Goal: Task Accomplishment & Management: Manage account settings

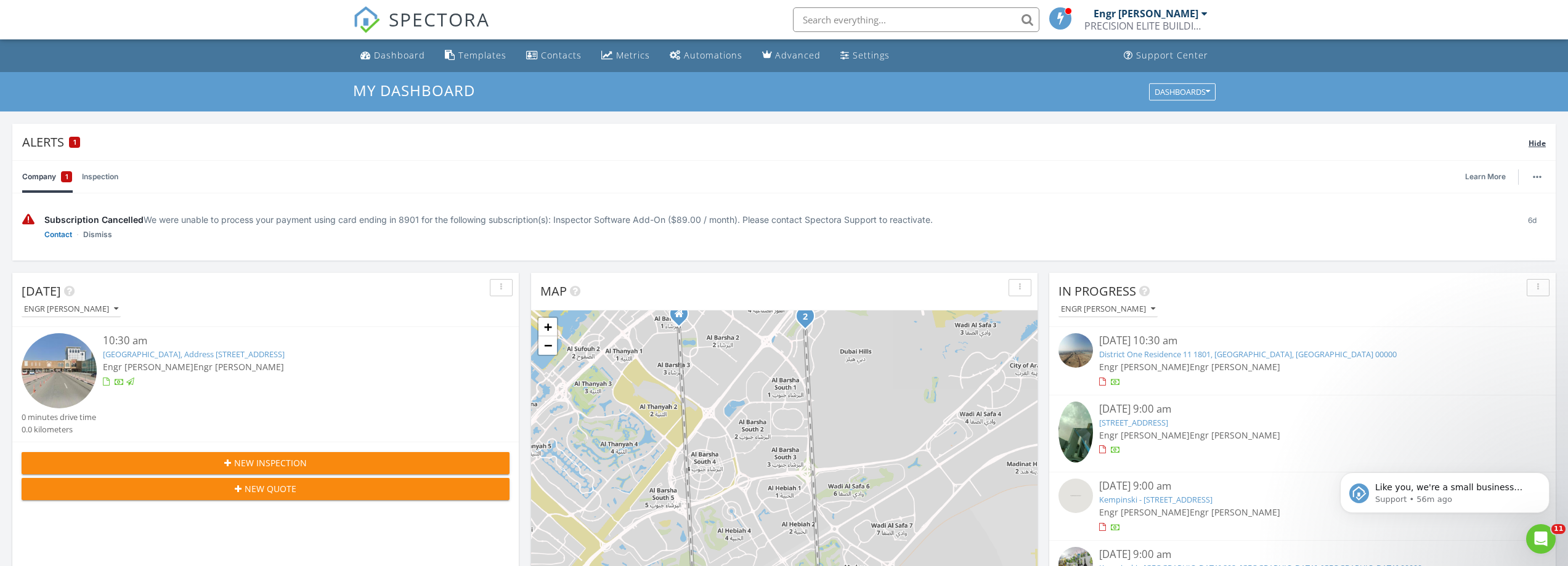
scroll to position [1140, 1587]
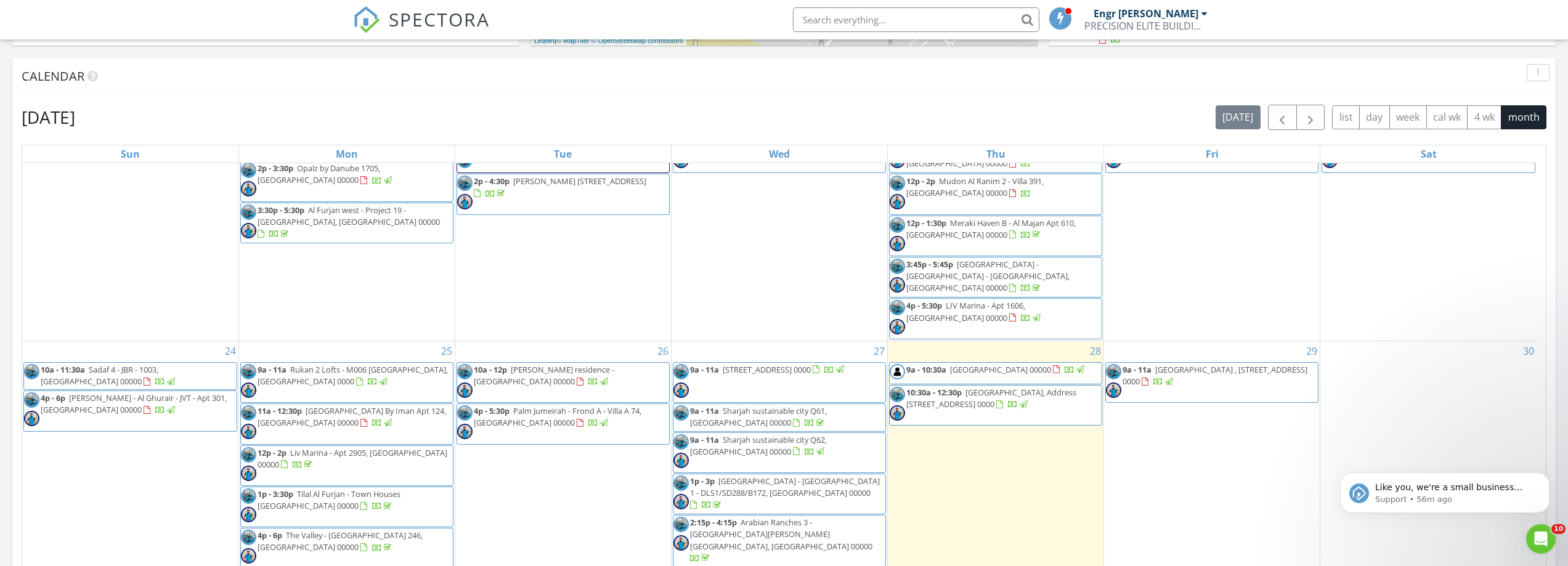
scroll to position [708, 0]
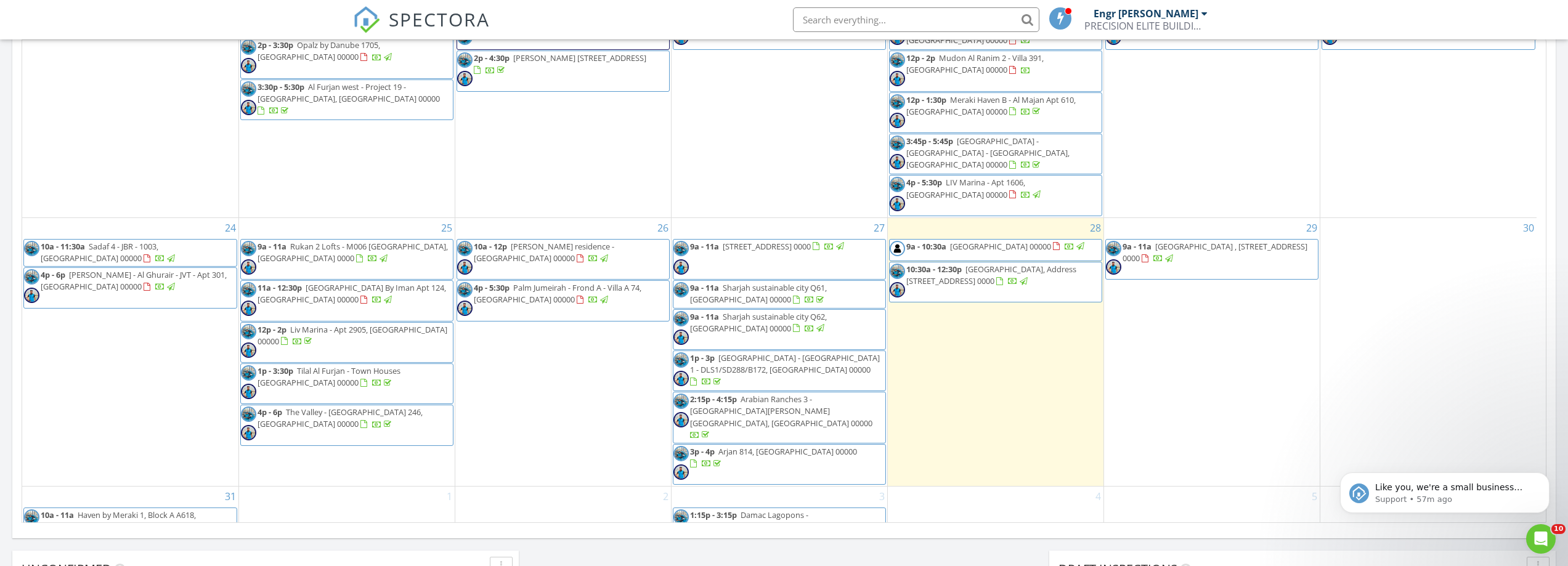
click at [906, 13] on input "text" at bounding box center [916, 20] width 246 height 25
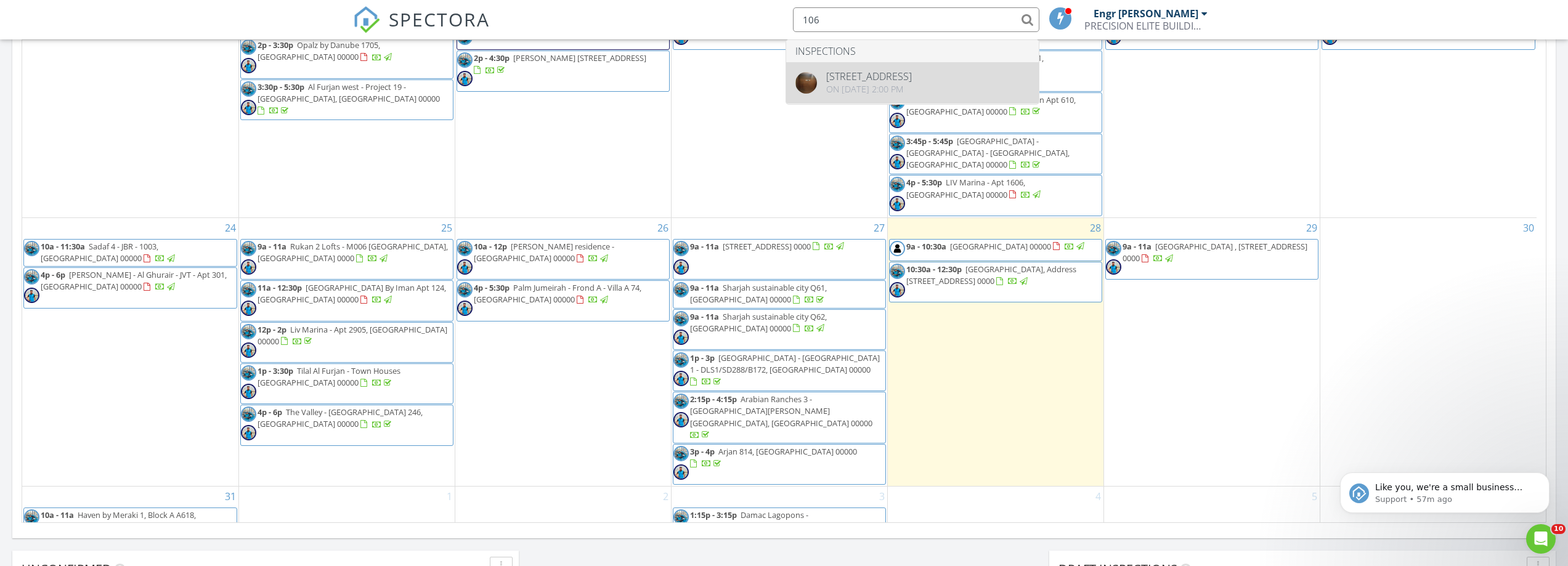
type input "106"
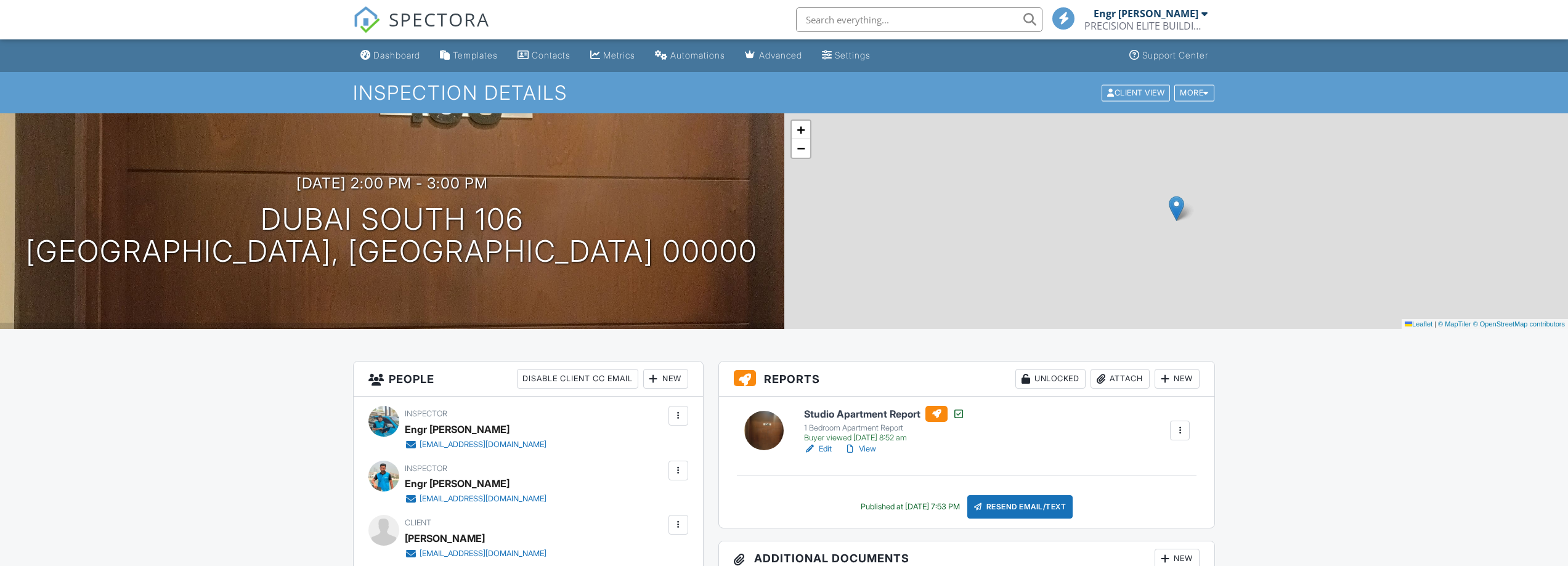
scroll to position [123, 0]
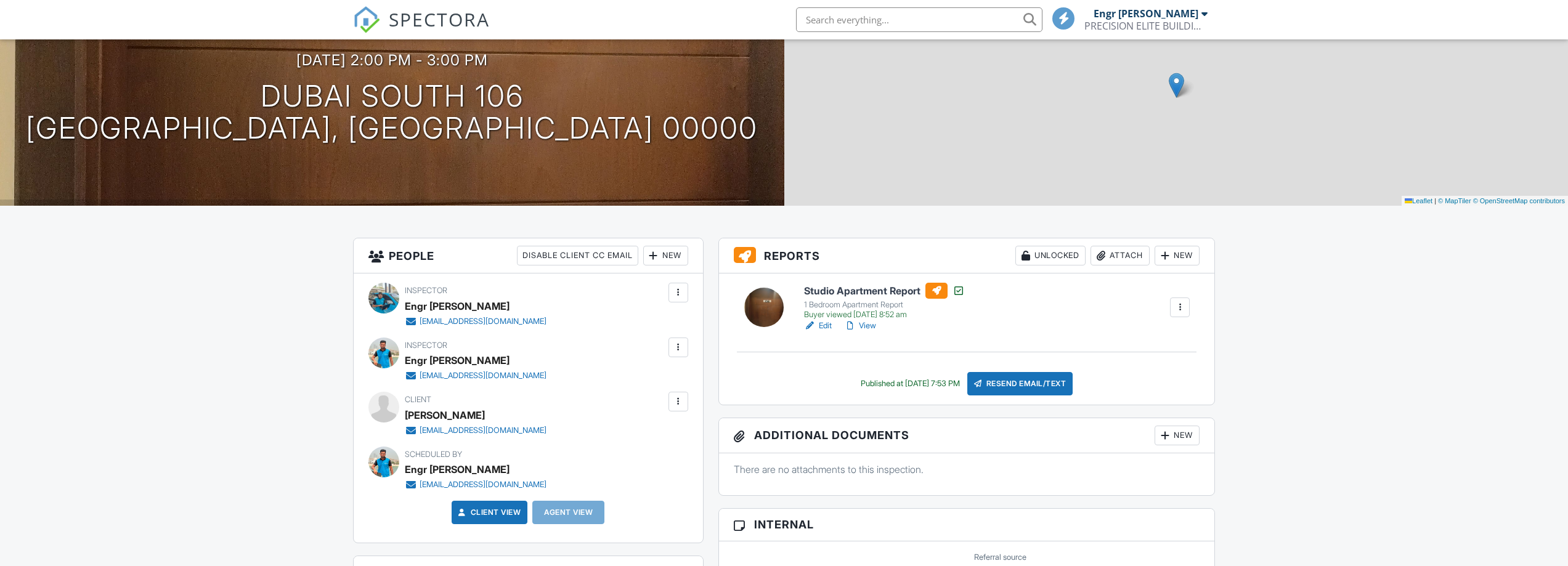
click at [871, 323] on link "View" at bounding box center [860, 326] width 32 height 12
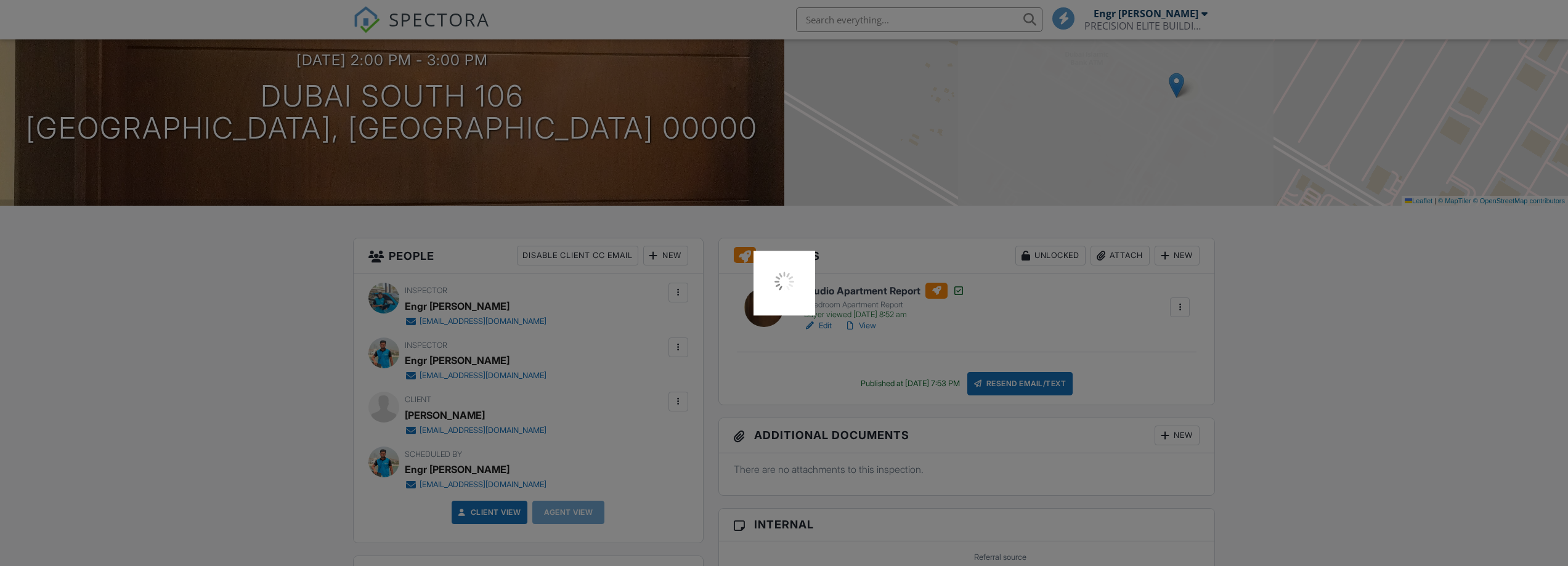
scroll to position [0, 0]
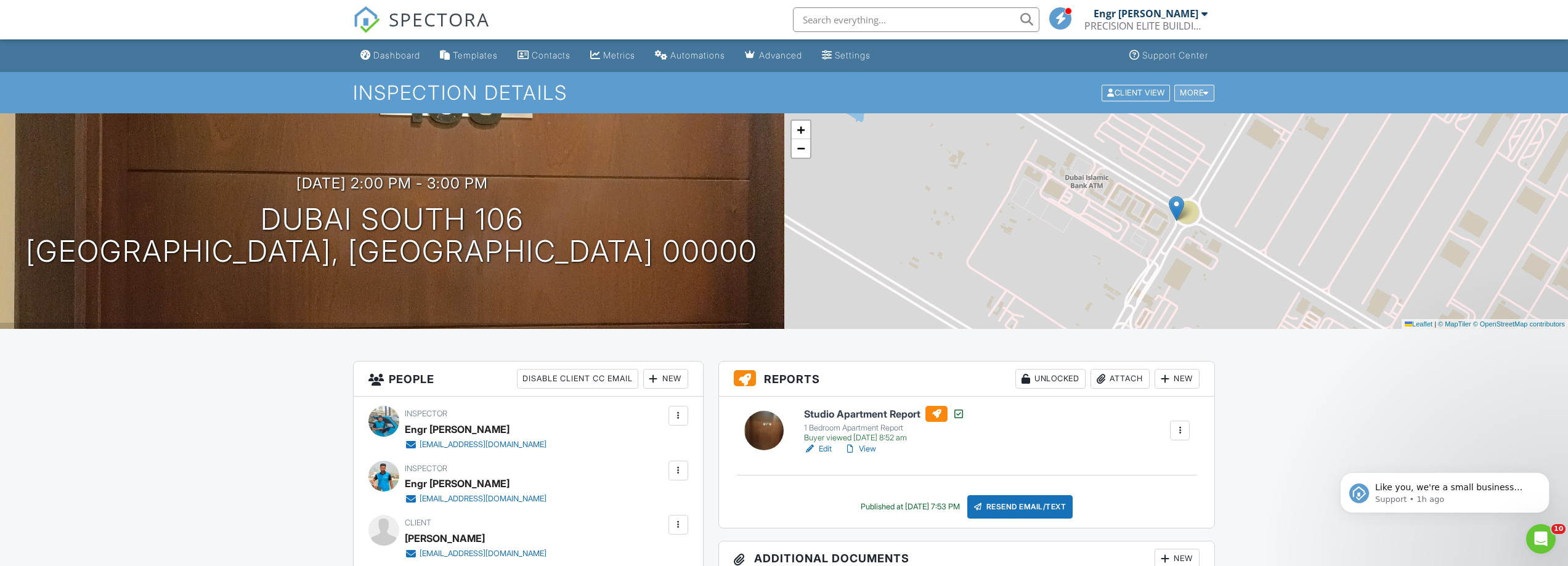
click at [1198, 96] on div "More" at bounding box center [1194, 93] width 40 height 17
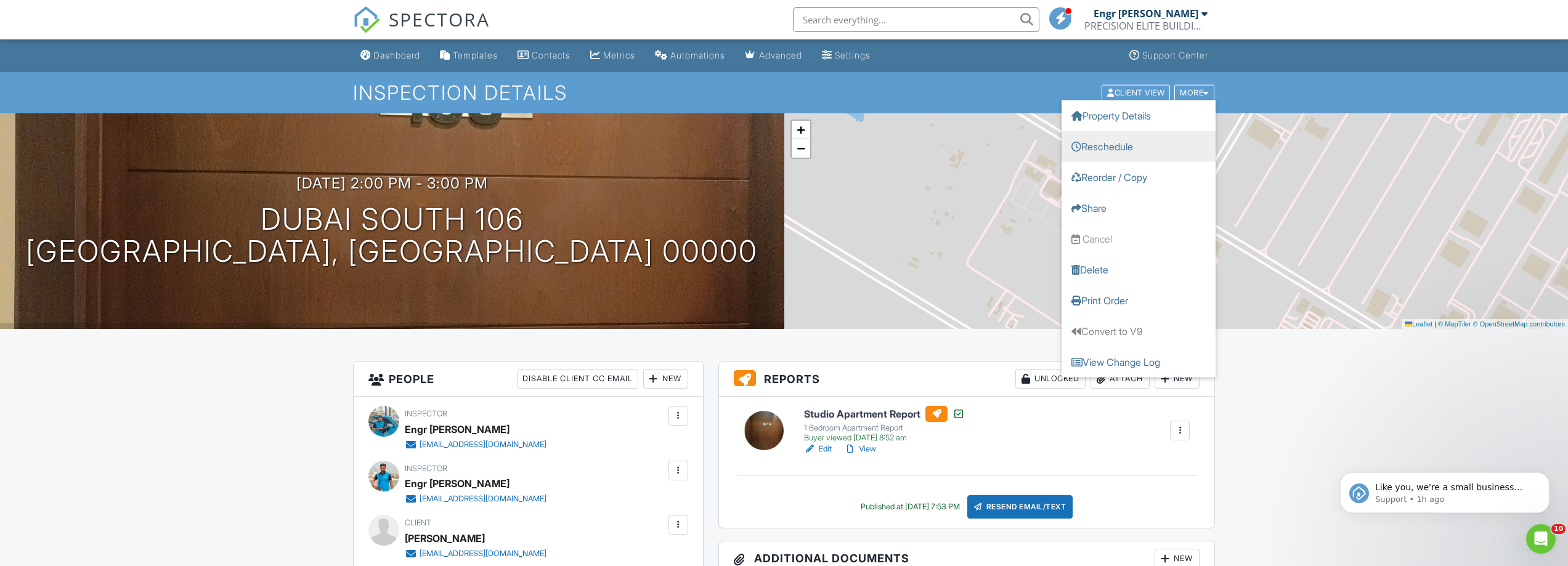
click at [1101, 150] on link "Reschedule" at bounding box center [1138, 146] width 154 height 31
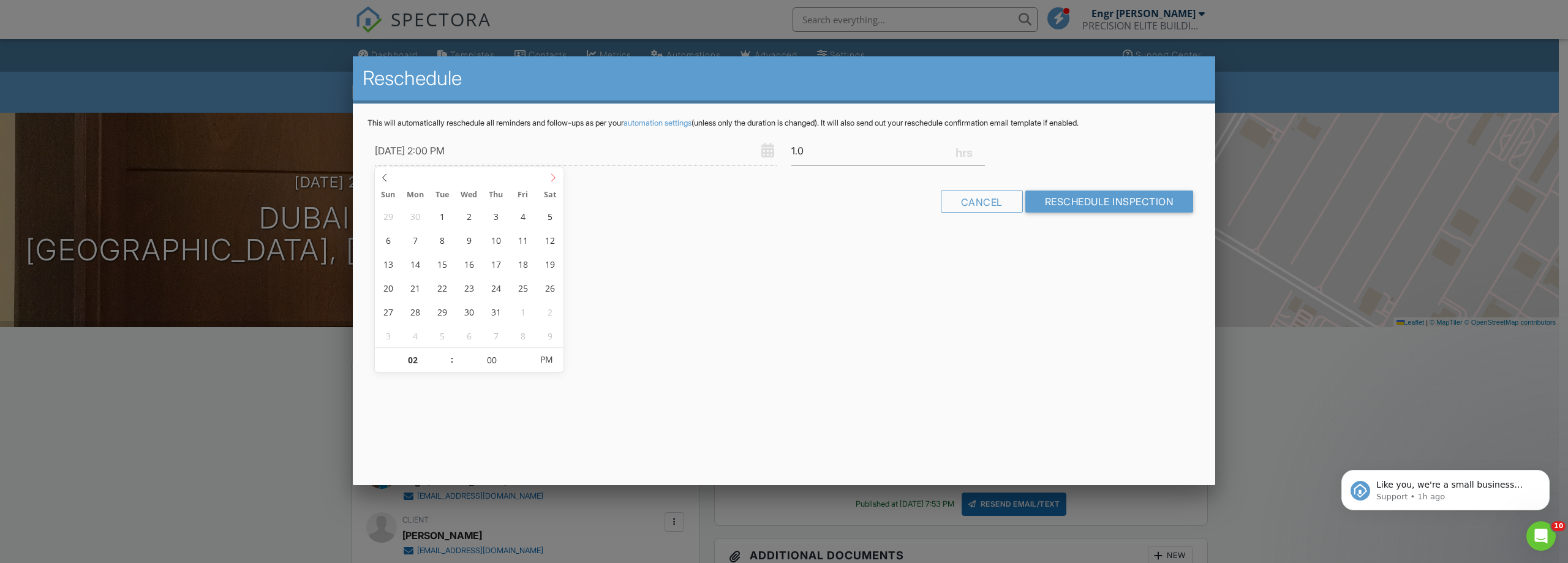
click at [552, 182] on span at bounding box center [553, 176] width 20 height 17
type input "30/08/2025 1:00 PM"
type input "01"
click at [444, 362] on span at bounding box center [446, 366] width 9 height 12
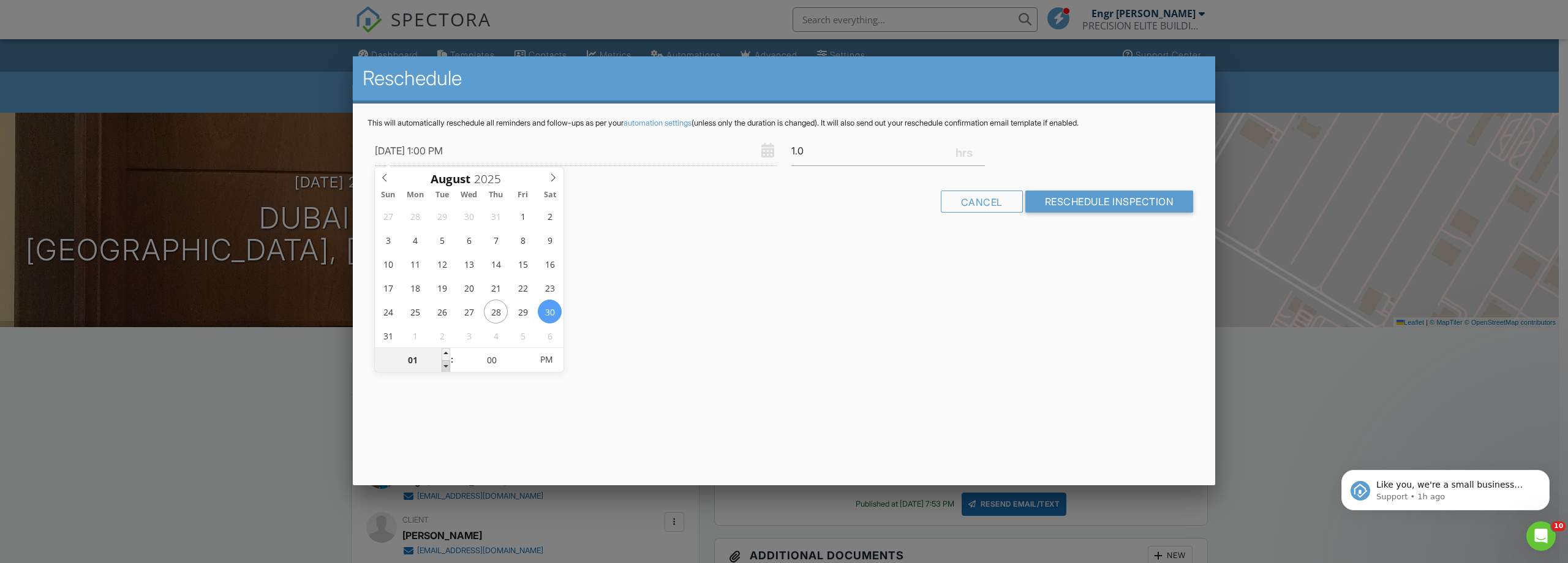
type input "30/08/2025 12:00 PM"
type input "12"
click at [444, 362] on span at bounding box center [446, 366] width 9 height 12
type input "30/08/2025 11:00 AM"
type input "11"
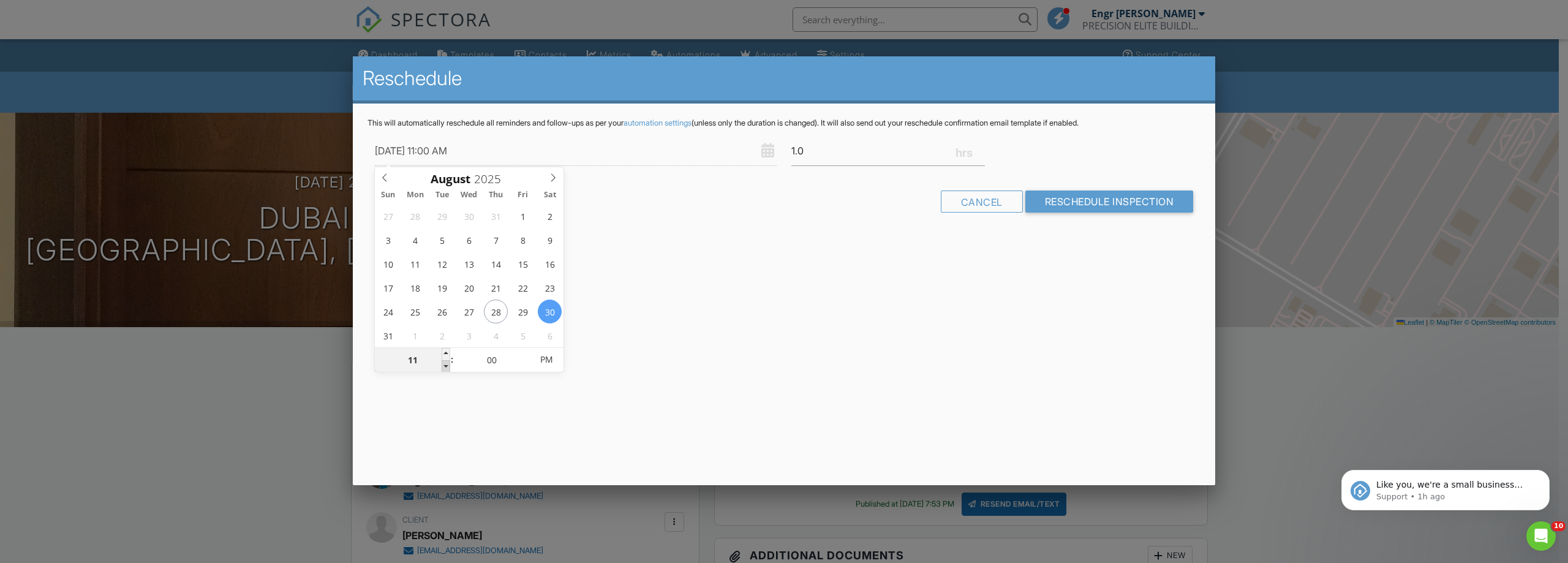
click at [444, 362] on span at bounding box center [446, 366] width 9 height 12
type input "[DATE] 10:00 AM"
type input "10"
click at [444, 362] on span at bounding box center [446, 366] width 9 height 12
type input "[DATE] 9:00 AM"
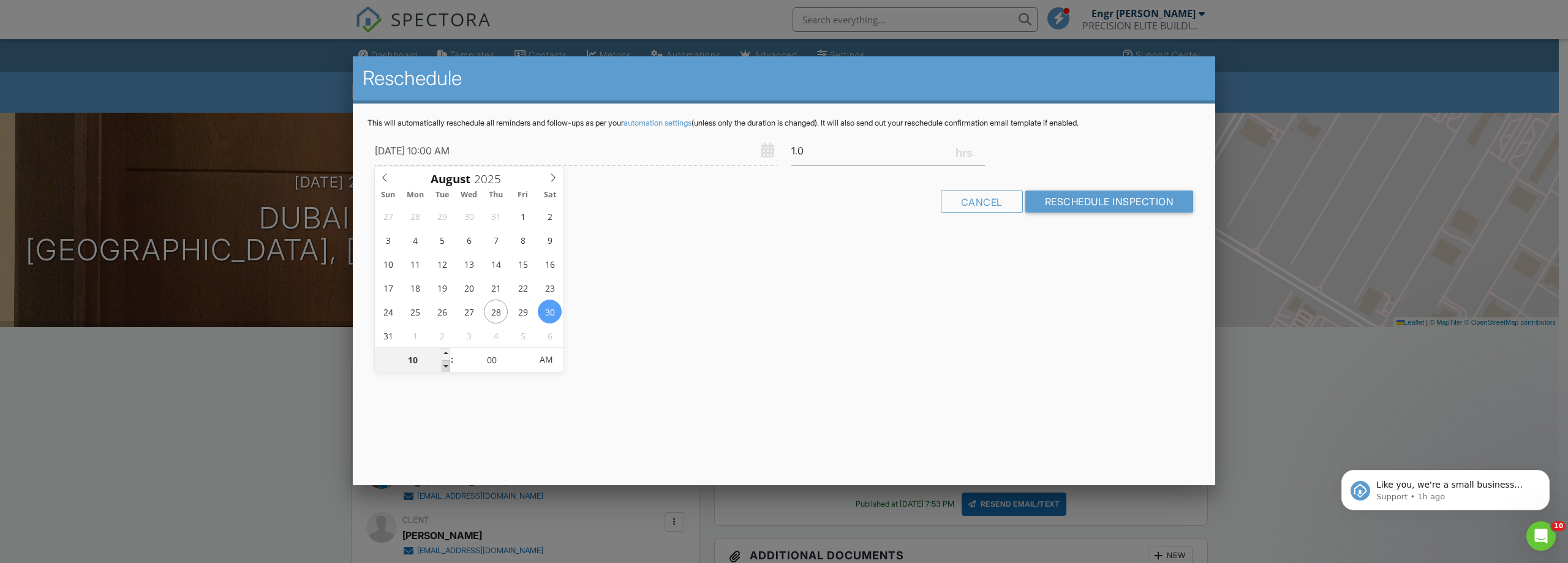
type input "09"
click at [444, 362] on span at bounding box center [446, 366] width 9 height 12
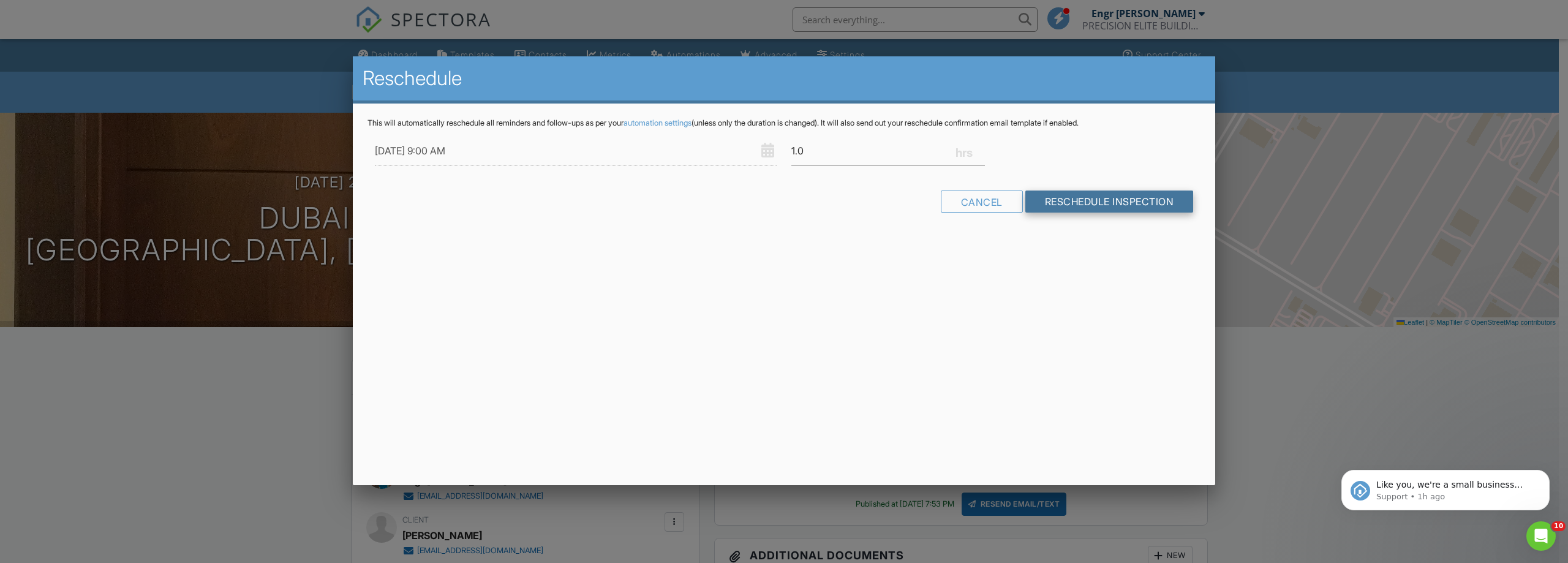
click at [1084, 206] on input "Reschedule Inspection" at bounding box center [1110, 201] width 168 height 22
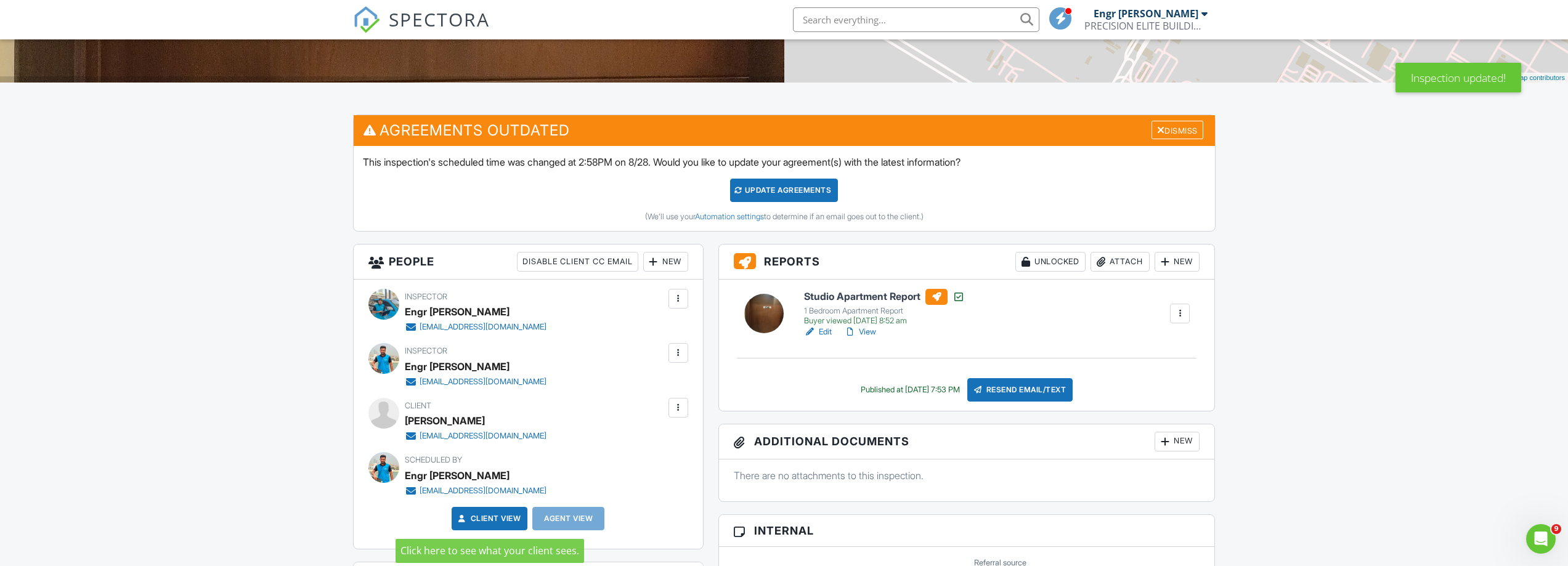
click at [482, 522] on link "Client View" at bounding box center [488, 519] width 65 height 12
